Goal: Task Accomplishment & Management: Use online tool/utility

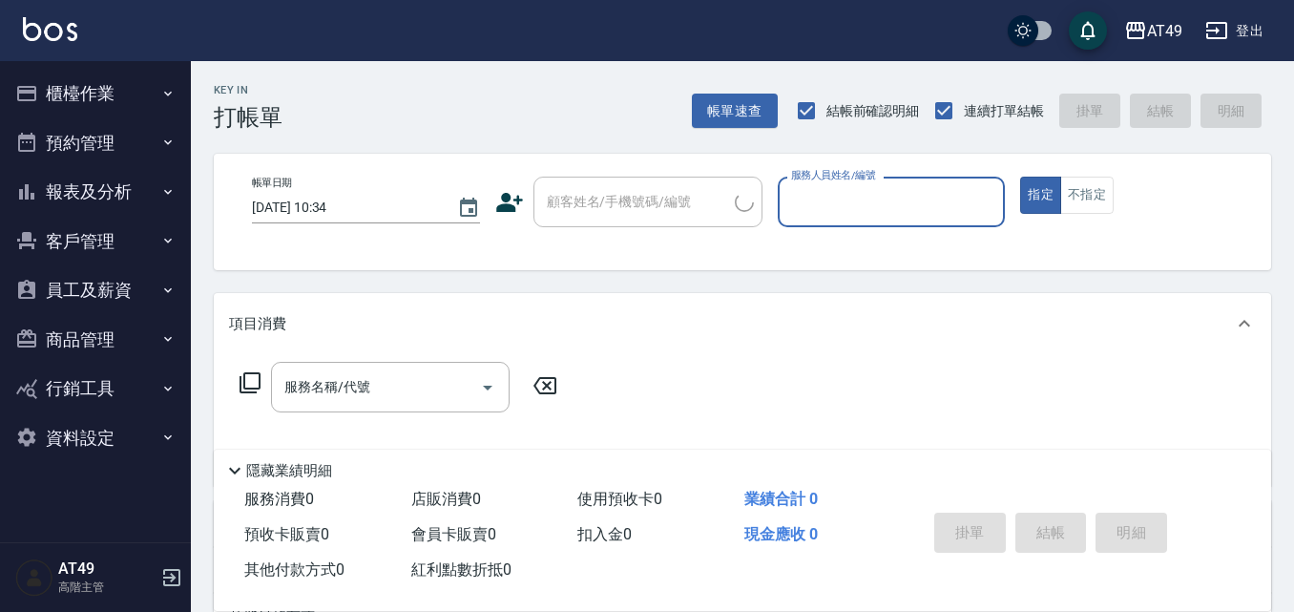
click at [58, 97] on button "櫃檯作業" at bounding box center [96, 94] width 176 height 50
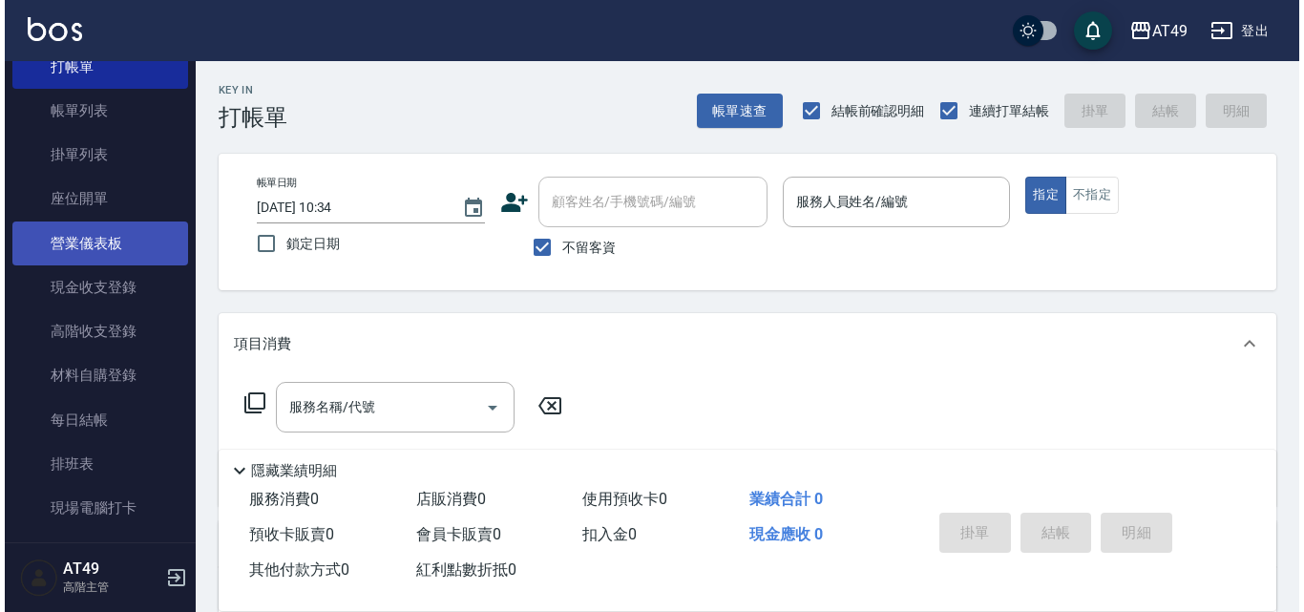
scroll to position [191, 0]
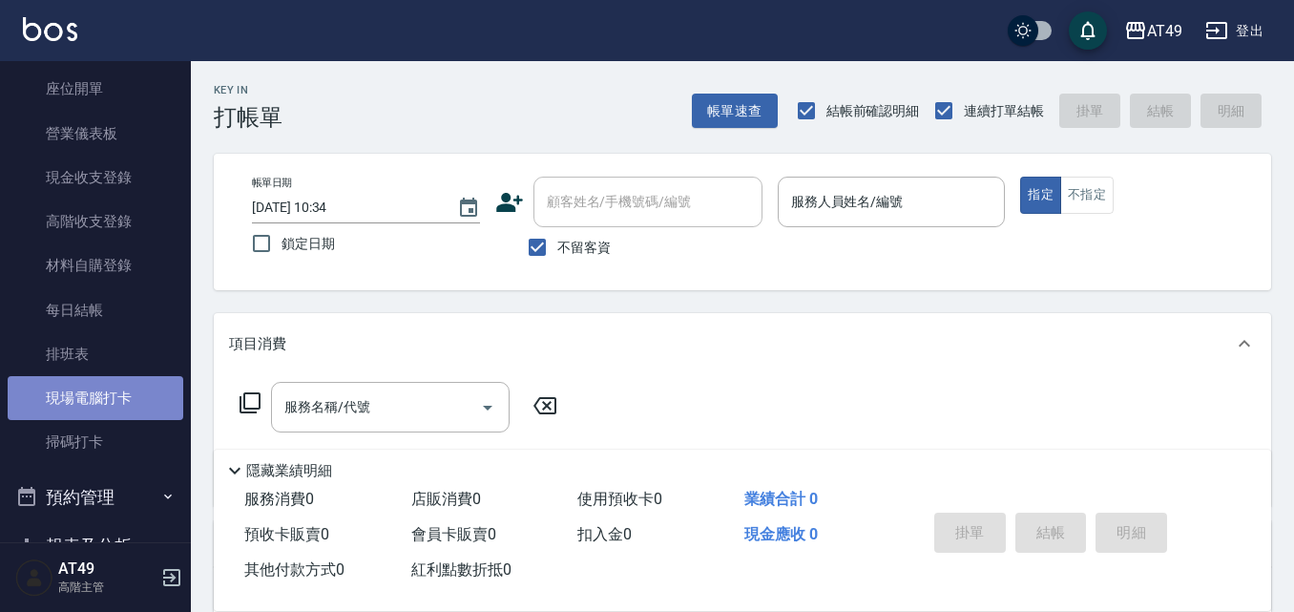
click at [107, 394] on link "現場電腦打卡" at bounding box center [96, 398] width 176 height 44
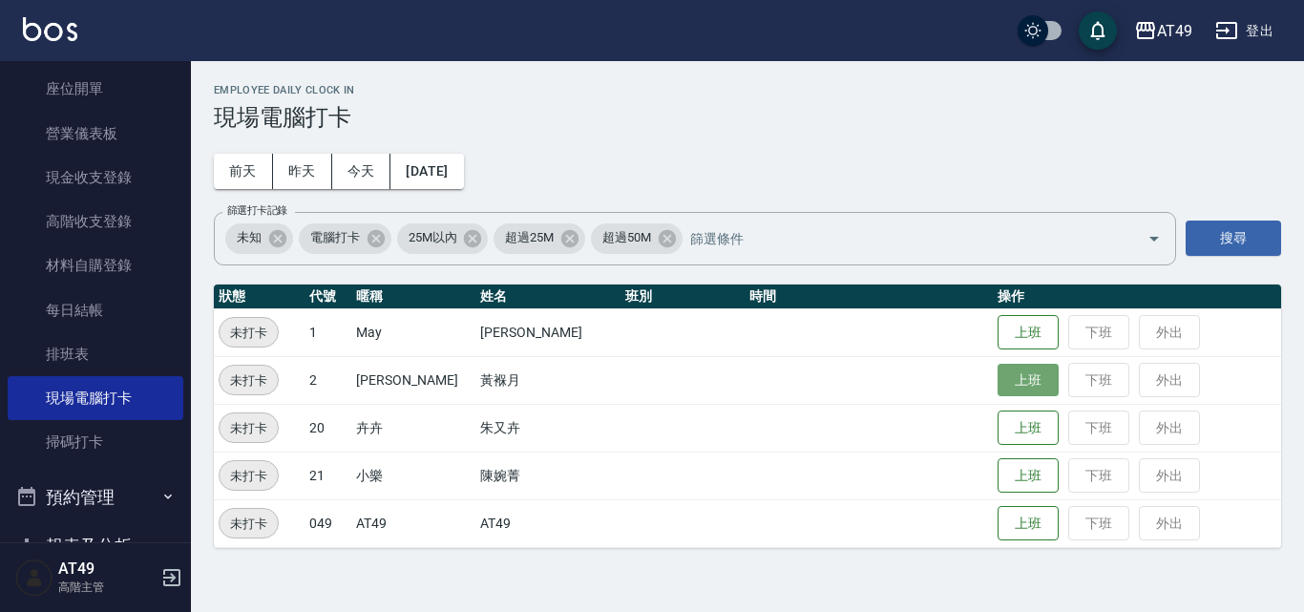
click at [999, 379] on button "上班" at bounding box center [1028, 380] width 61 height 33
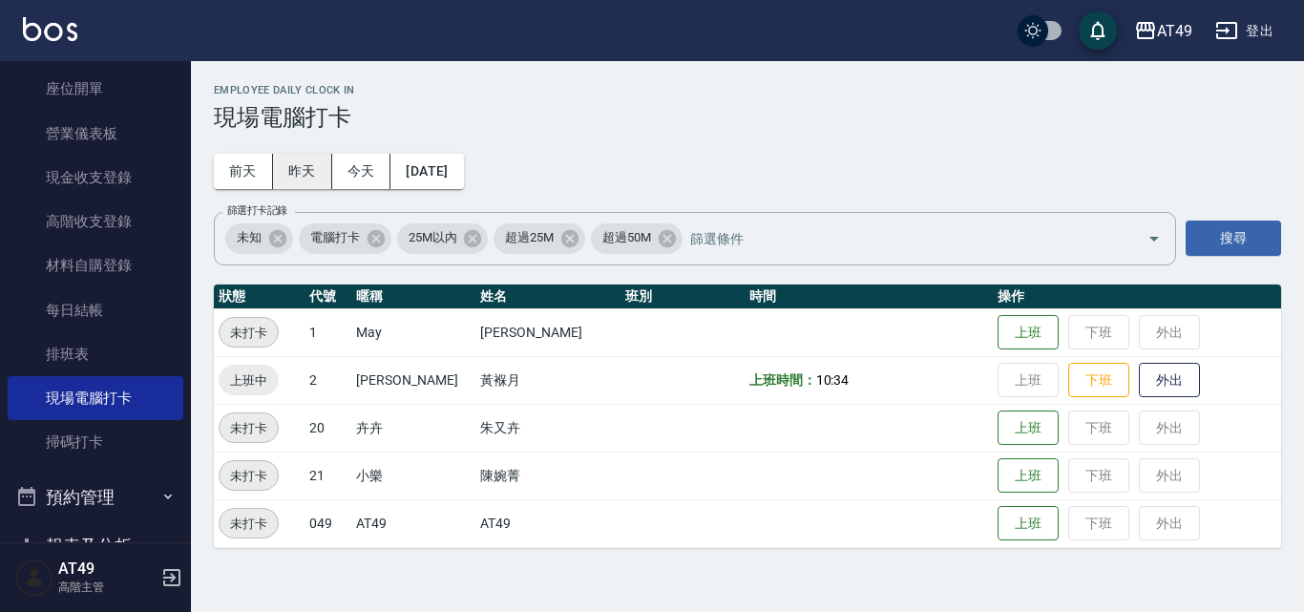
click at [304, 173] on button "昨天" at bounding box center [302, 171] width 59 height 35
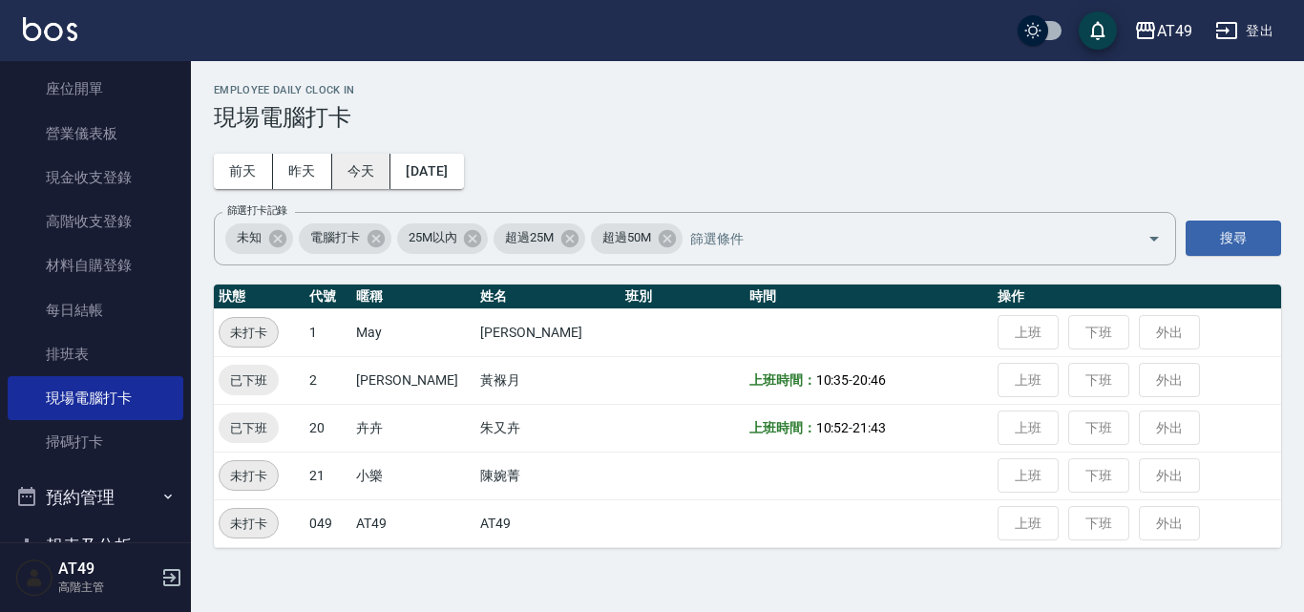
click at [357, 167] on button "今天" at bounding box center [361, 171] width 59 height 35
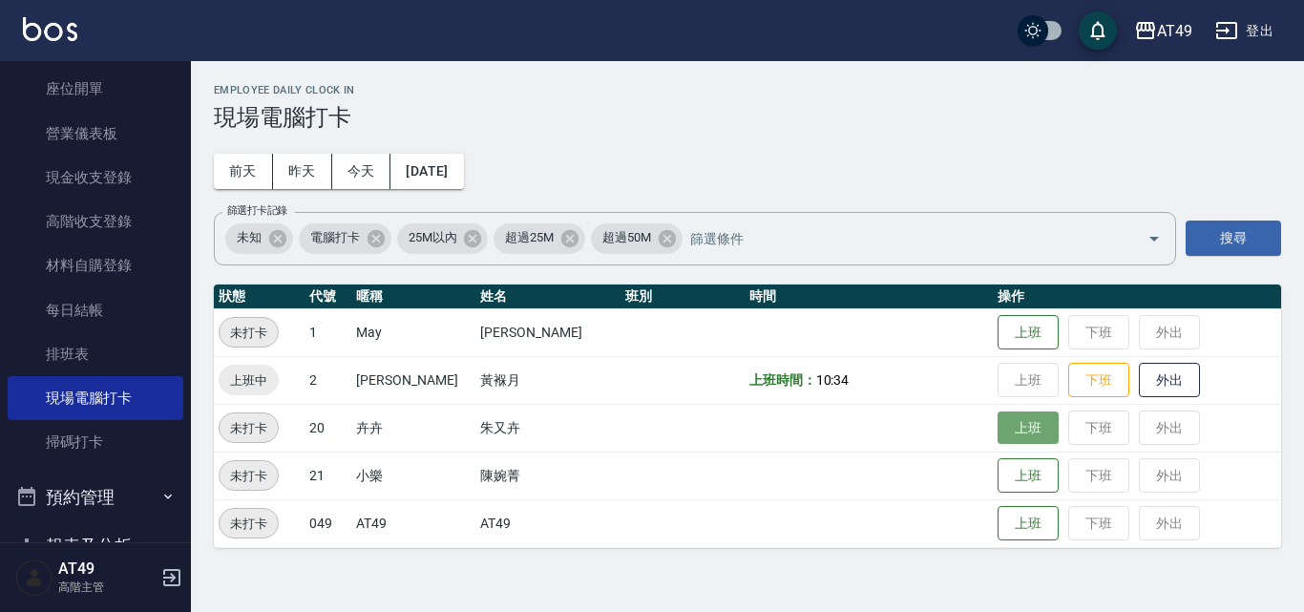
click at [998, 437] on button "上班" at bounding box center [1028, 427] width 61 height 33
